Goal: Download file/media

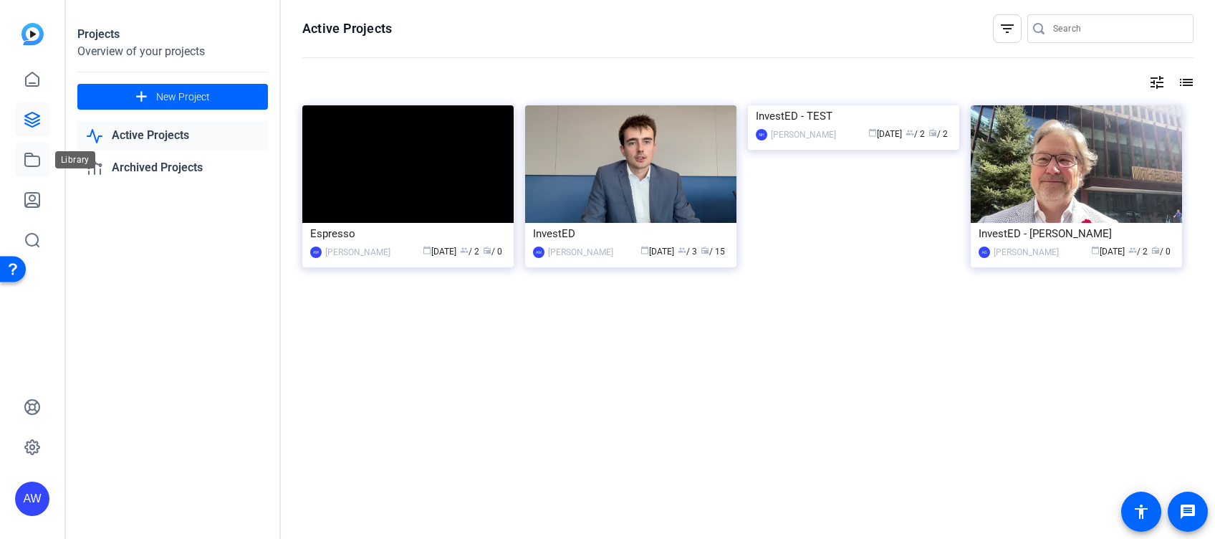
click at [39, 153] on icon at bounding box center [32, 159] width 17 height 17
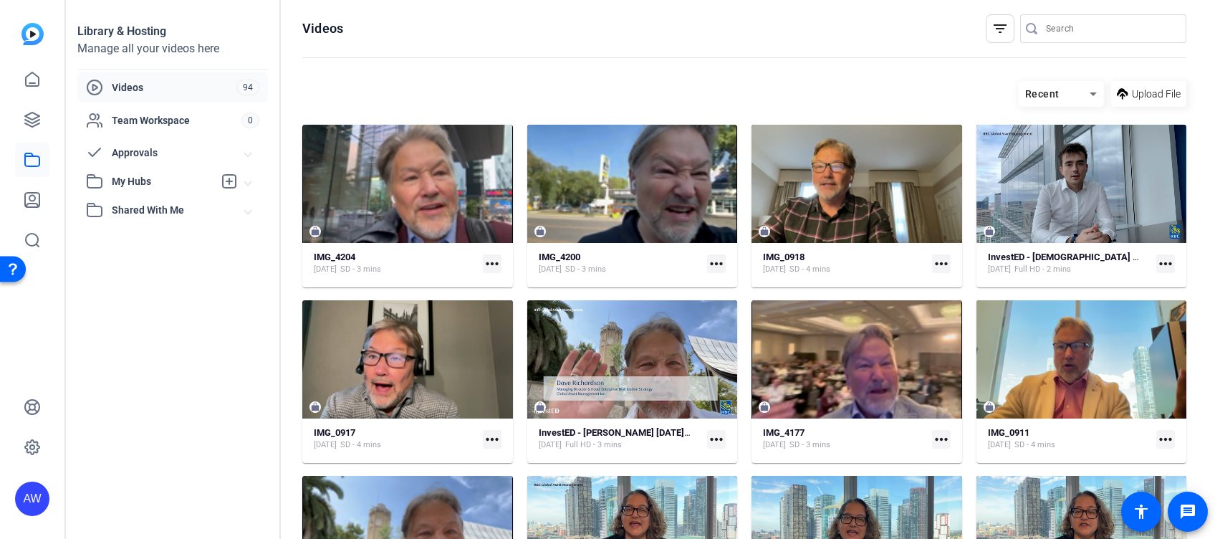
click at [489, 263] on mat-icon "more_horiz" at bounding box center [492, 263] width 19 height 19
click at [527, 281] on span "Download" at bounding box center [523, 283] width 63 height 17
click at [29, 125] on icon at bounding box center [32, 120] width 14 height 14
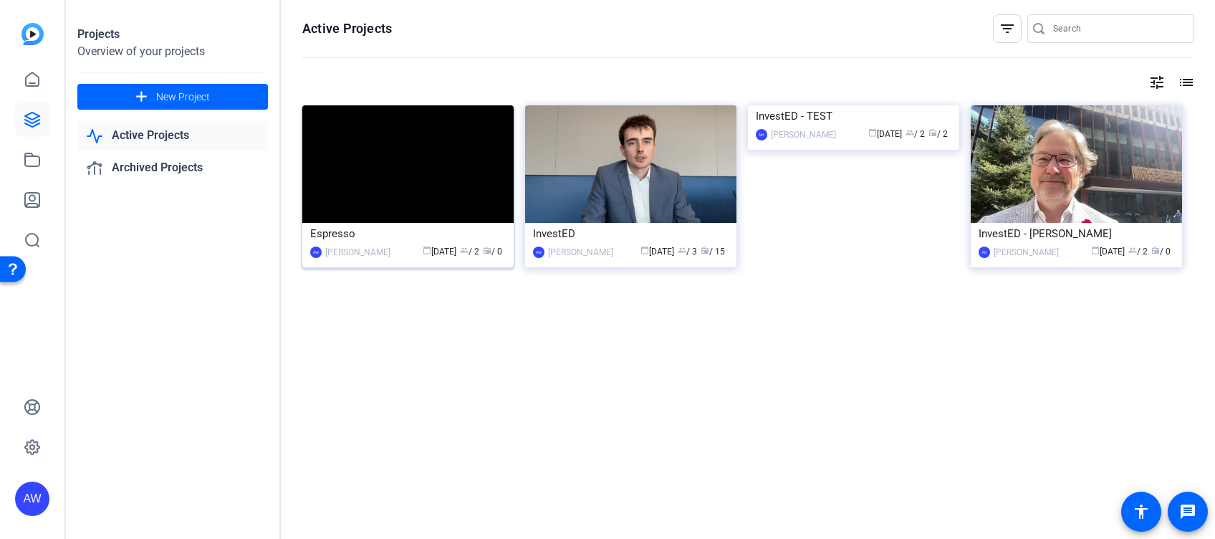
click at [400, 204] on img at bounding box center [407, 164] width 211 height 118
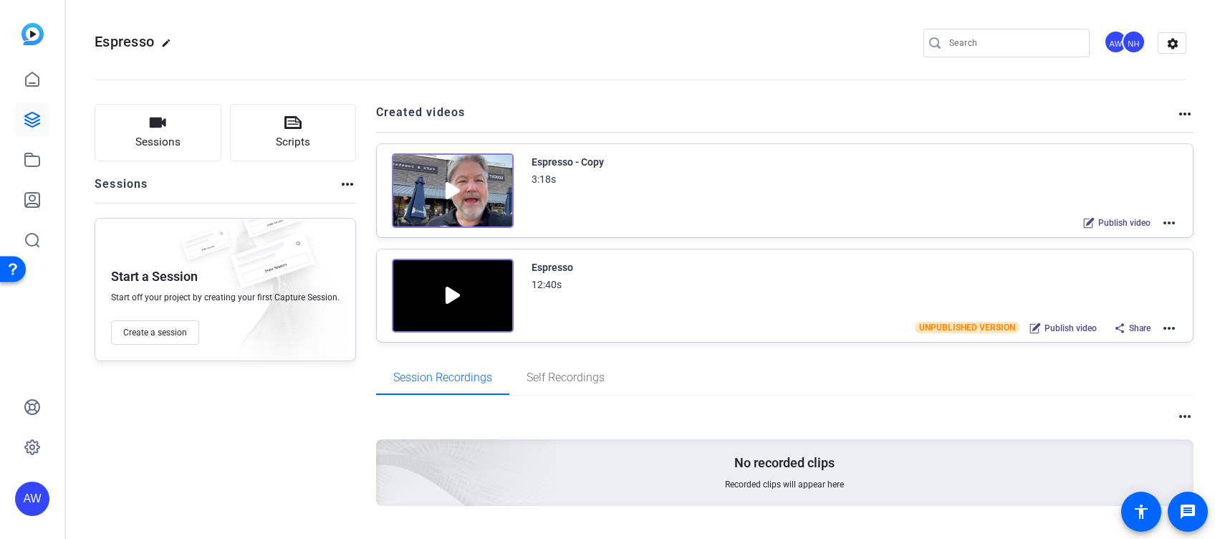
click at [779, 223] on mat-icon "more_horiz" at bounding box center [1169, 222] width 17 height 17
click at [779, 233] on span "Edit in Creator" at bounding box center [1108, 239] width 100 height 17
